Goal: Information Seeking & Learning: Learn about a topic

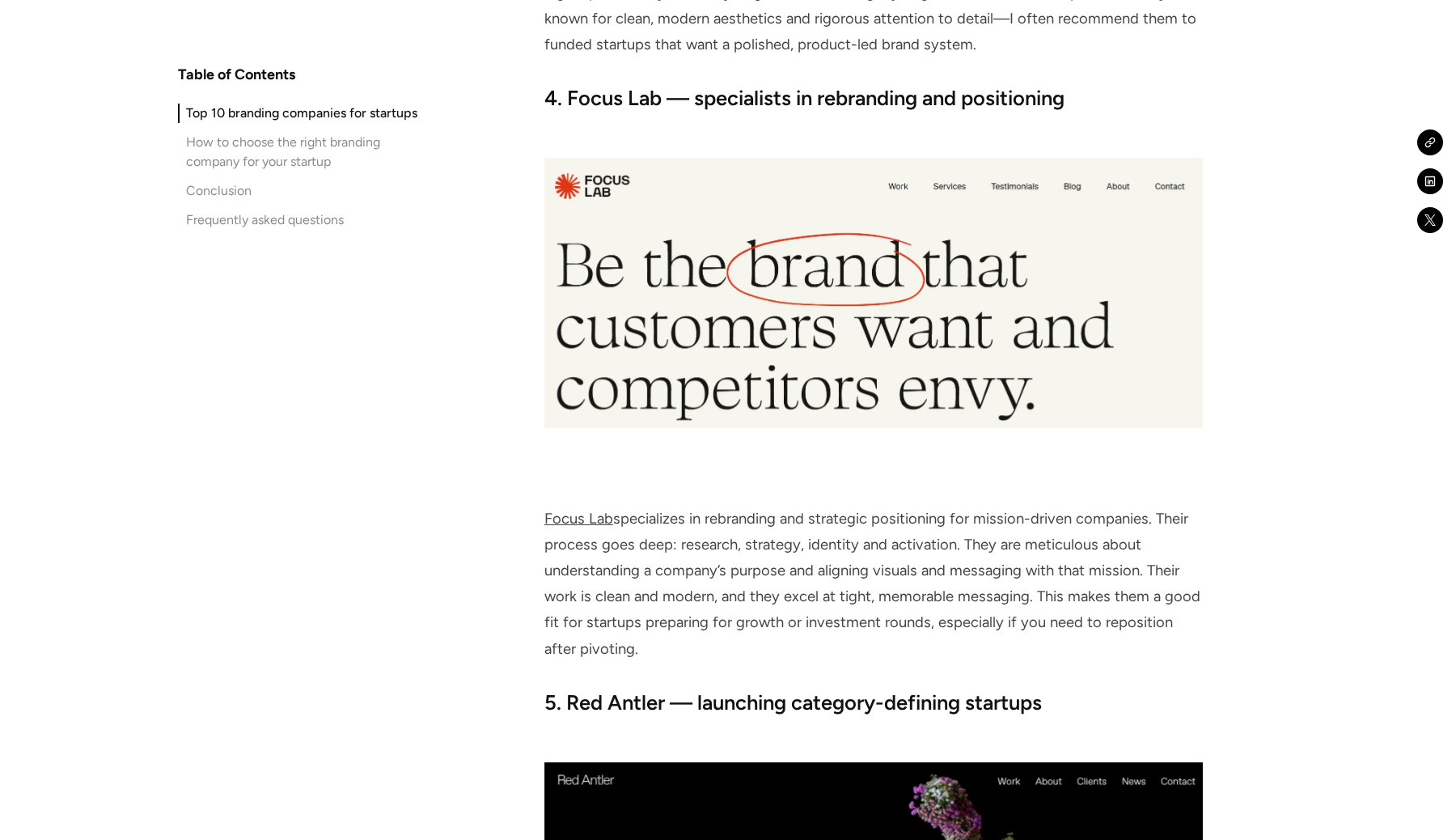
scroll to position [4813, 0]
click at [601, 514] on link "Focus Lab" at bounding box center [579, 517] width 69 height 17
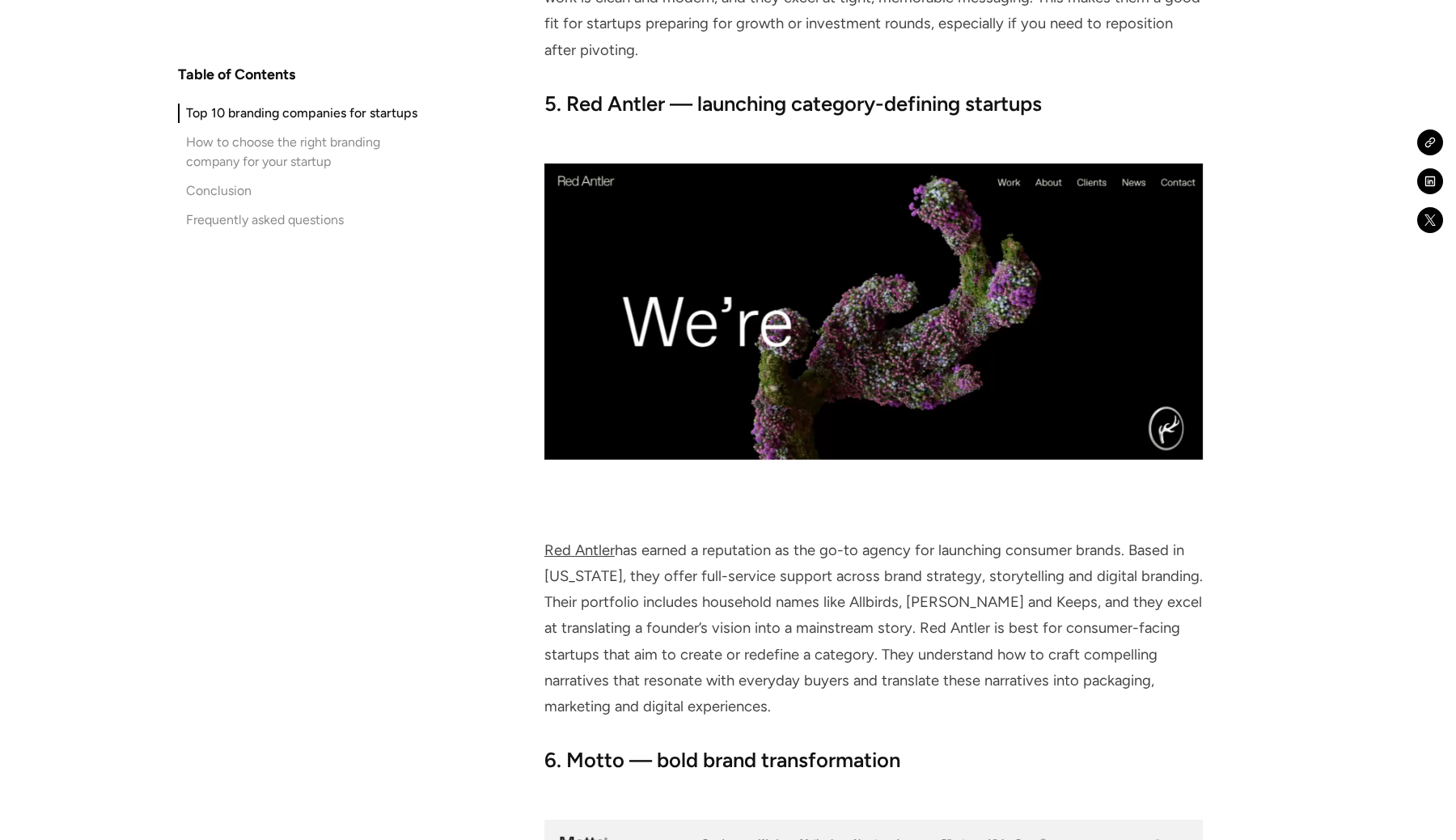
scroll to position [5414, 0]
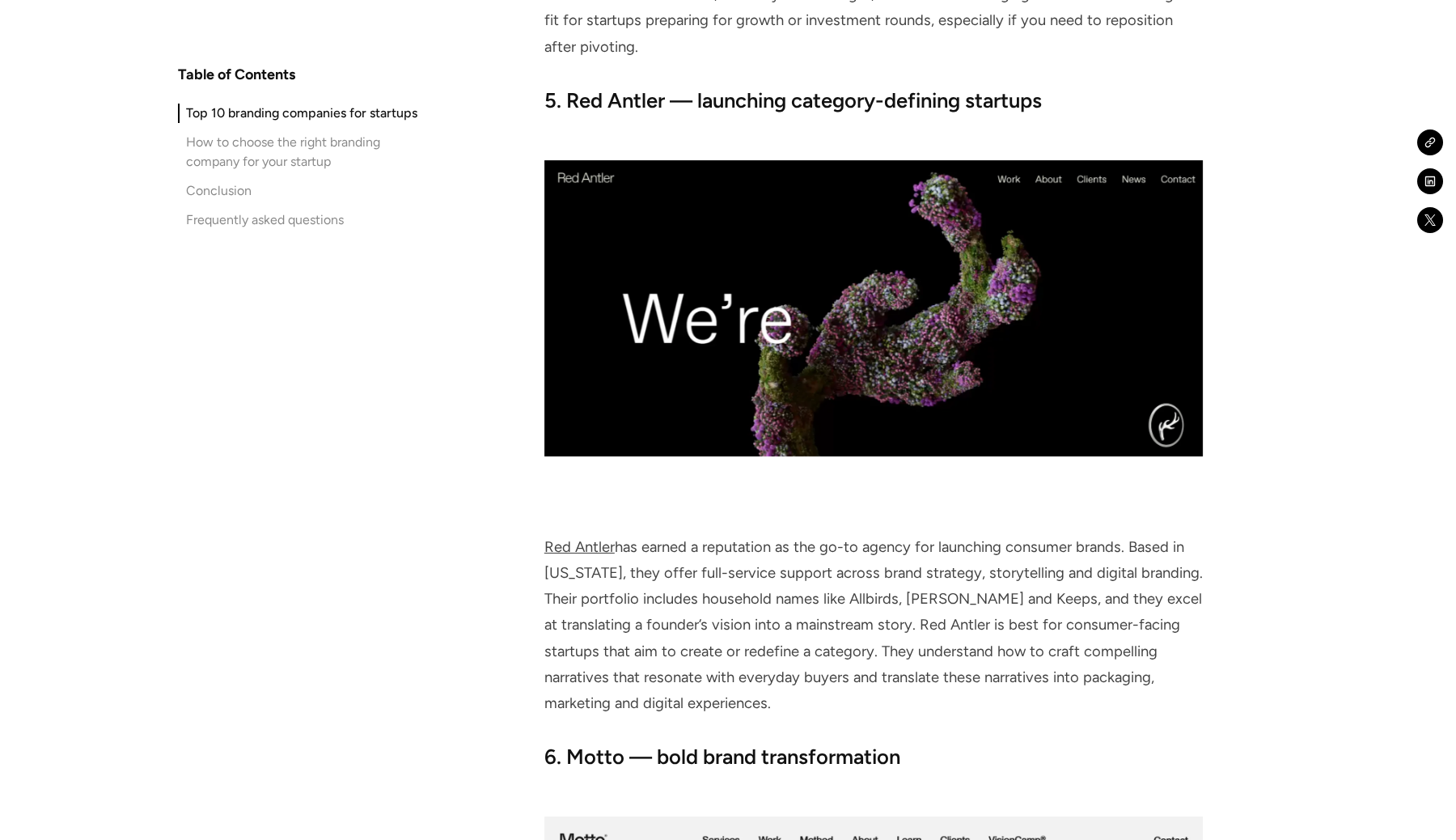
click at [576, 546] on link "Red Antler" at bounding box center [580, 546] width 71 height 17
click at [578, 546] on link "Red Antler" at bounding box center [580, 546] width 71 height 17
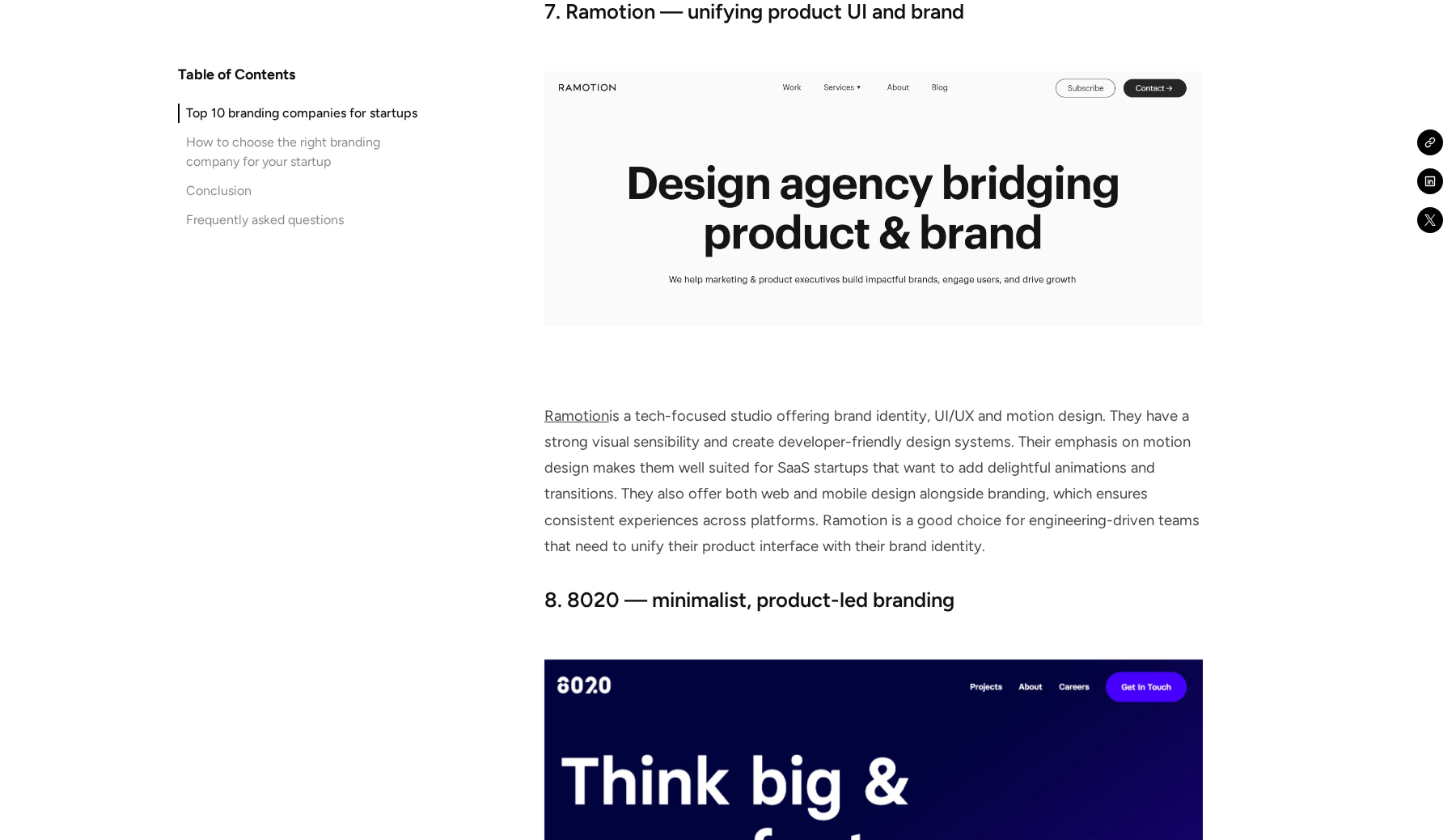
scroll to position [6802, 0]
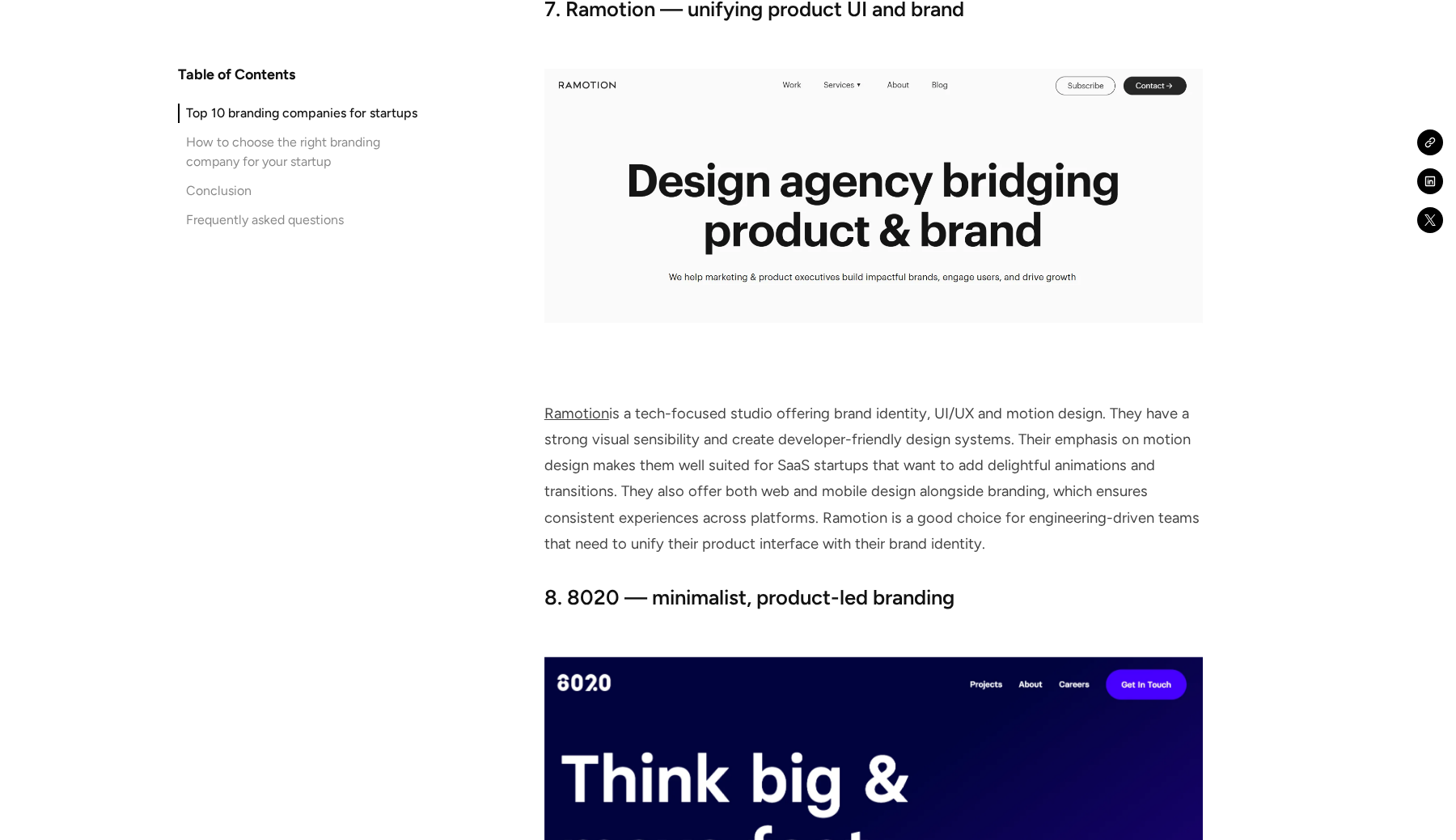
click at [555, 413] on link "Ramotion" at bounding box center [577, 413] width 65 height 17
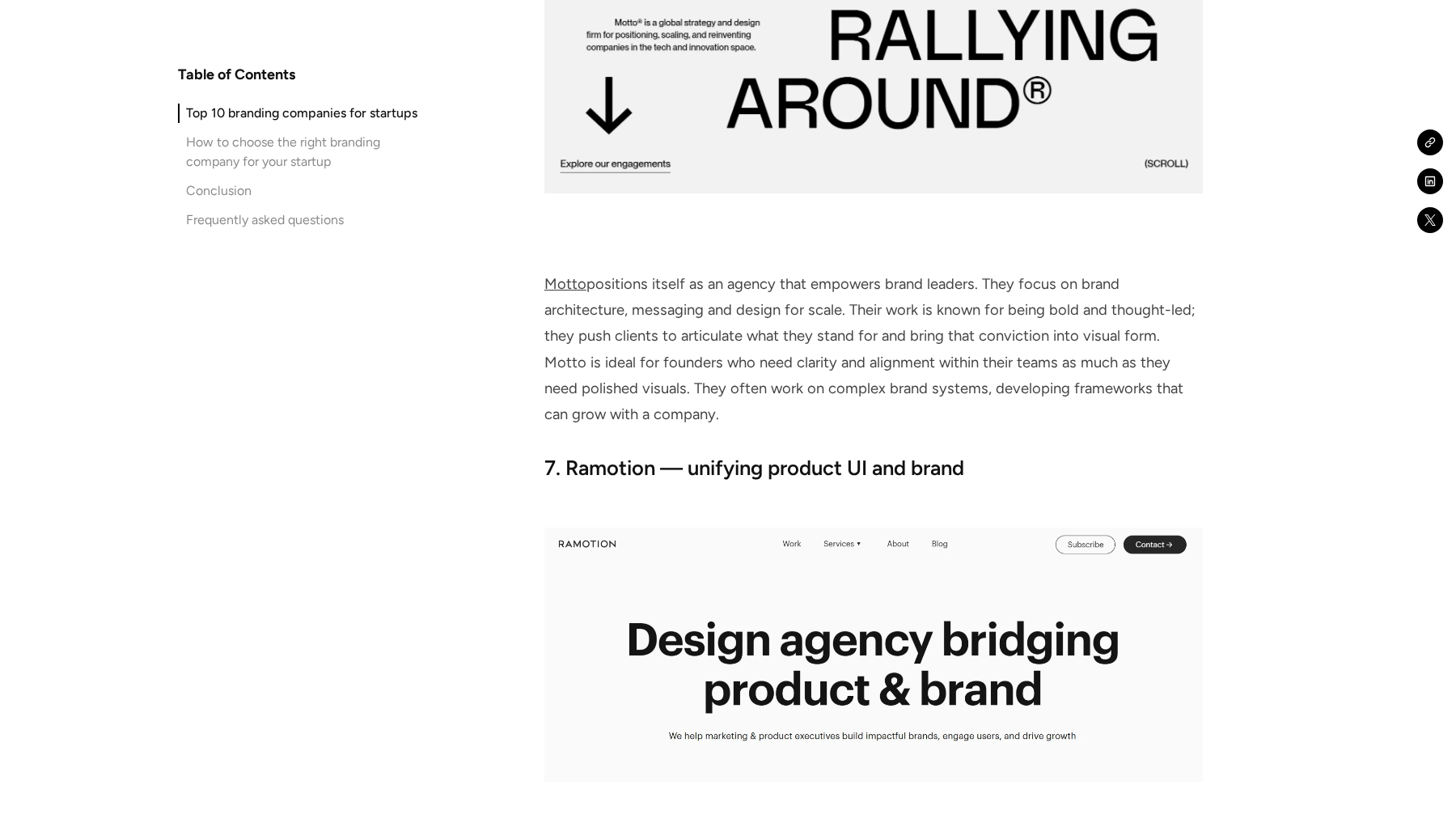
scroll to position [6344, 0]
